Goal: Transaction & Acquisition: Purchase product/service

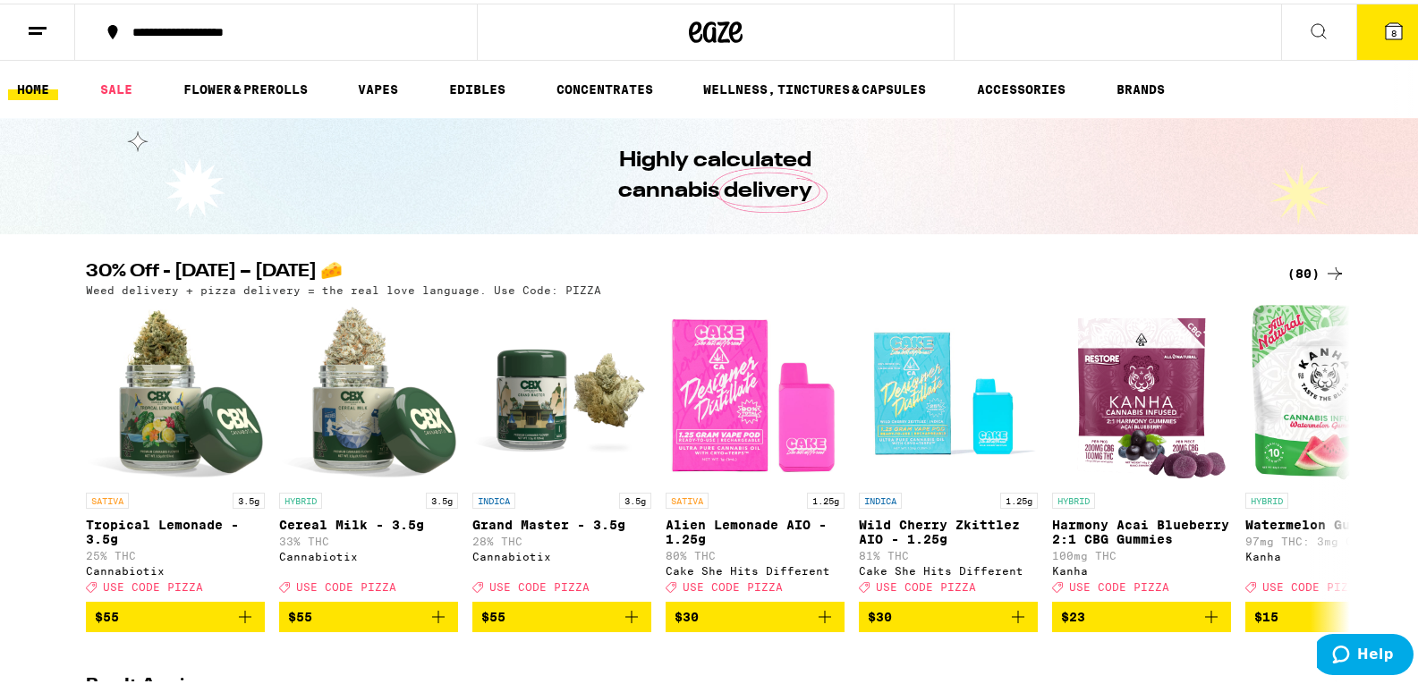
click at [1294, 273] on div "(80)" at bounding box center [1316, 269] width 58 height 21
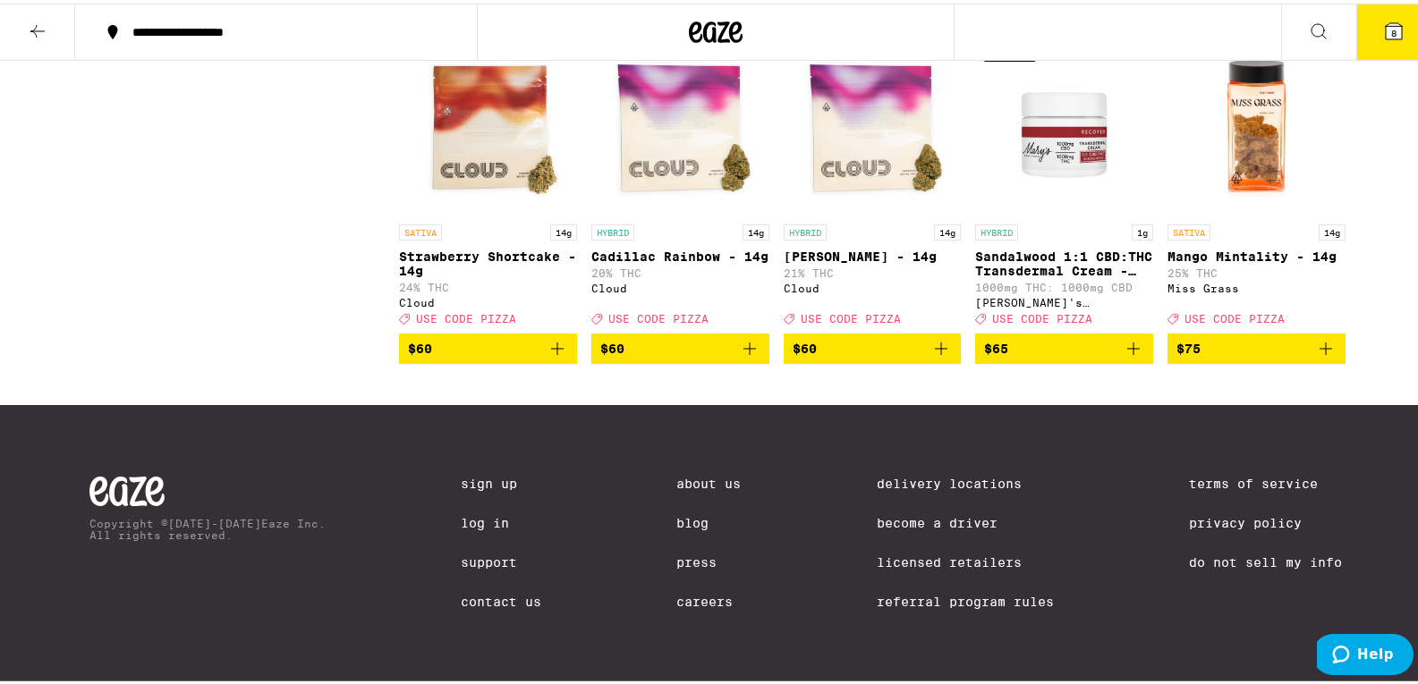
scroll to position [5525, 0]
